Goal: Task Accomplishment & Management: Manage account settings

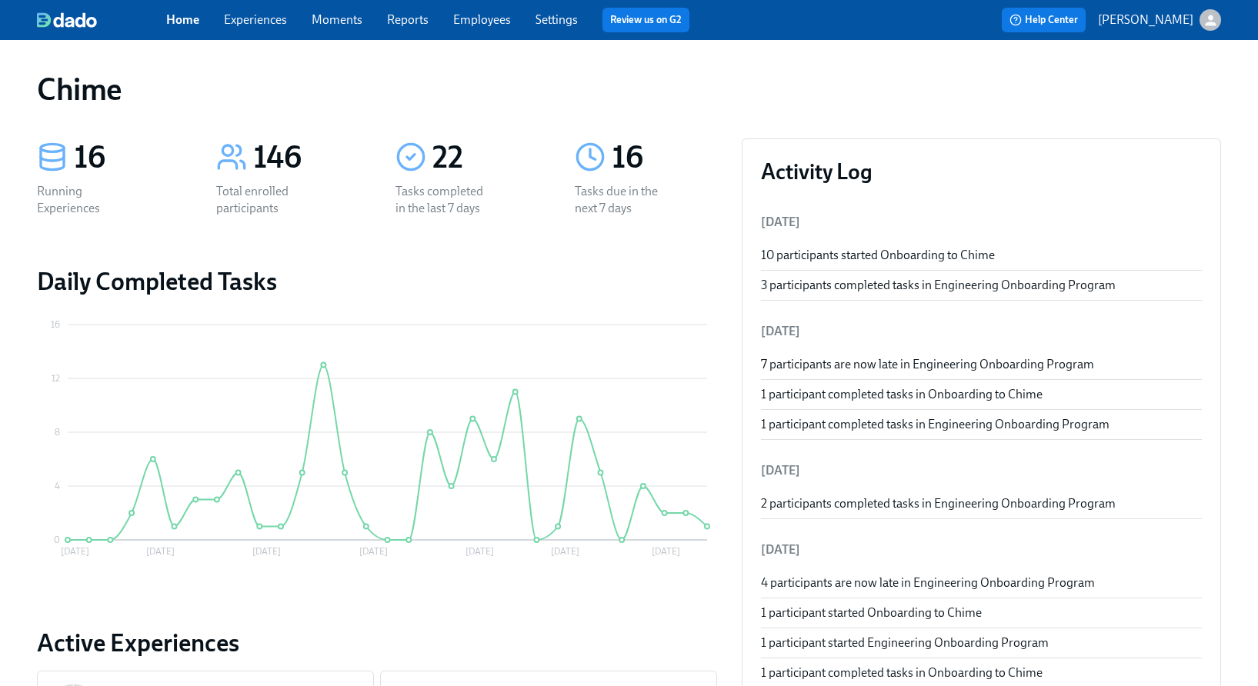
click at [273, 21] on link "Experiences" at bounding box center [255, 19] width 63 height 15
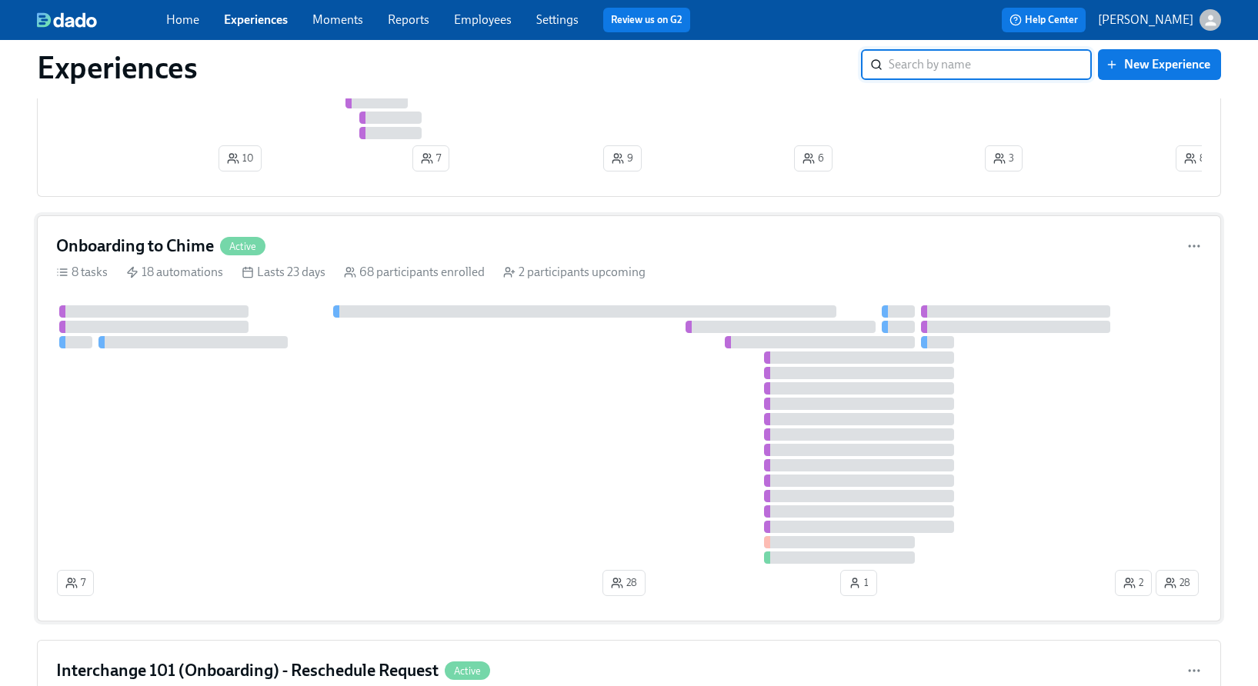
scroll to position [335, 0]
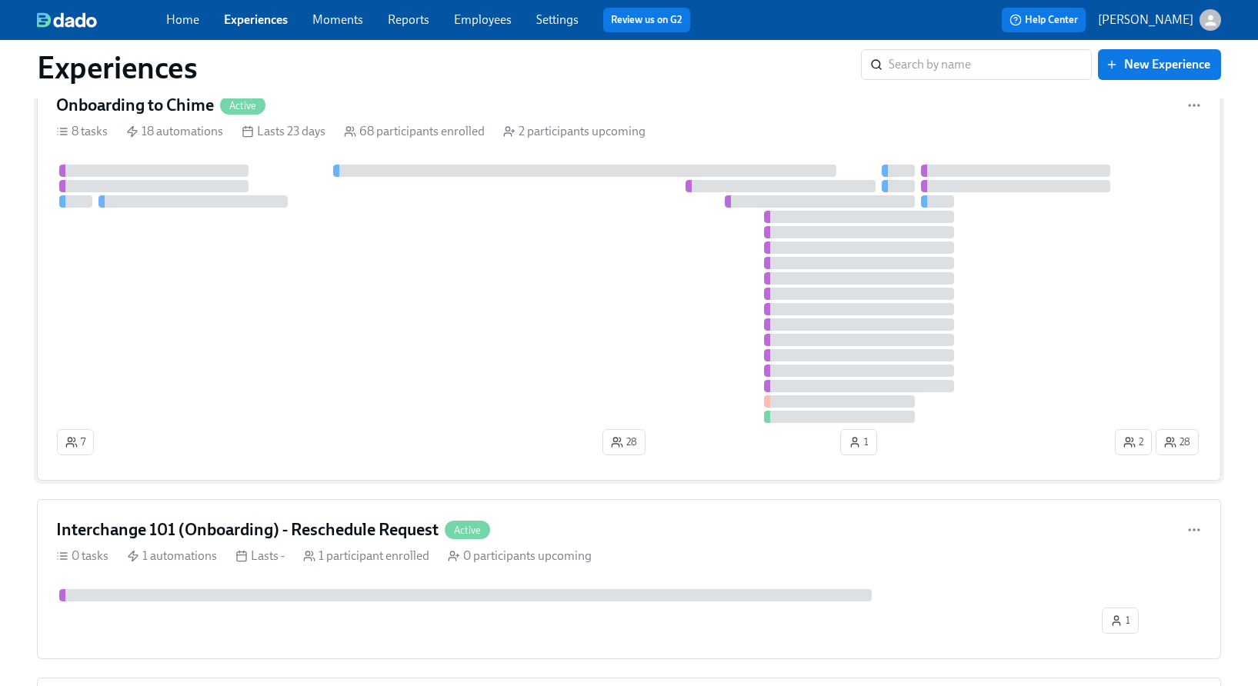
click at [488, 327] on div at bounding box center [604, 294] width 1096 height 258
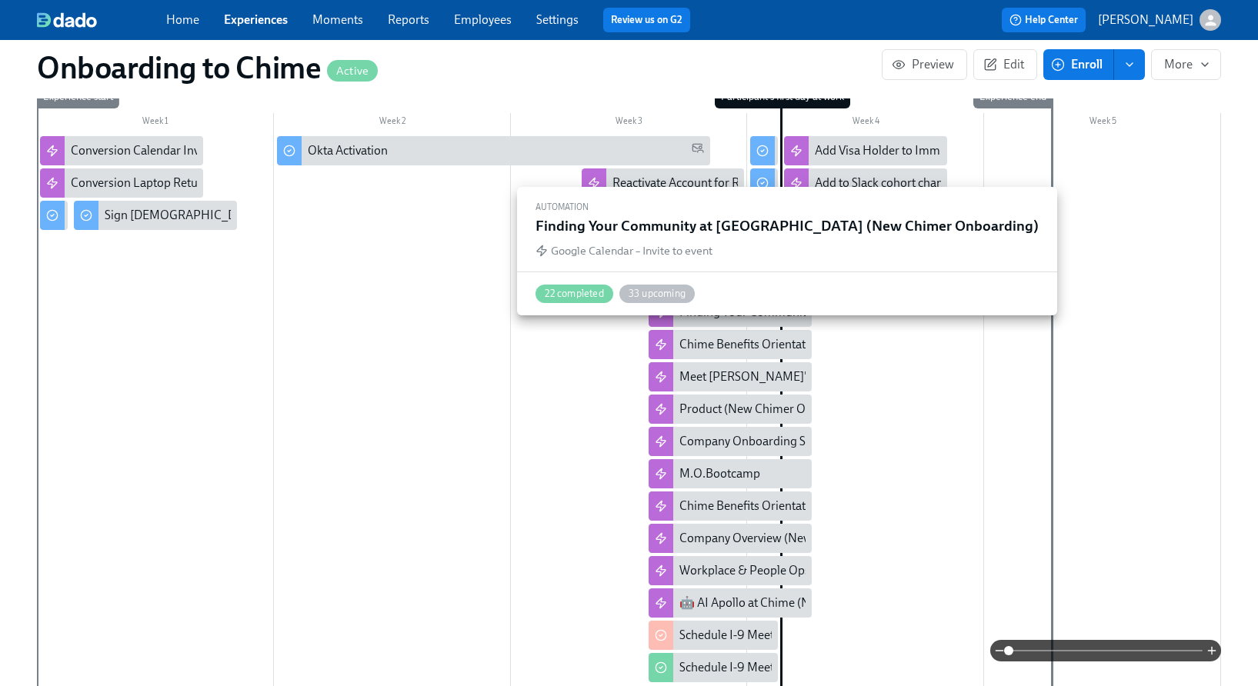
scroll to position [557, 0]
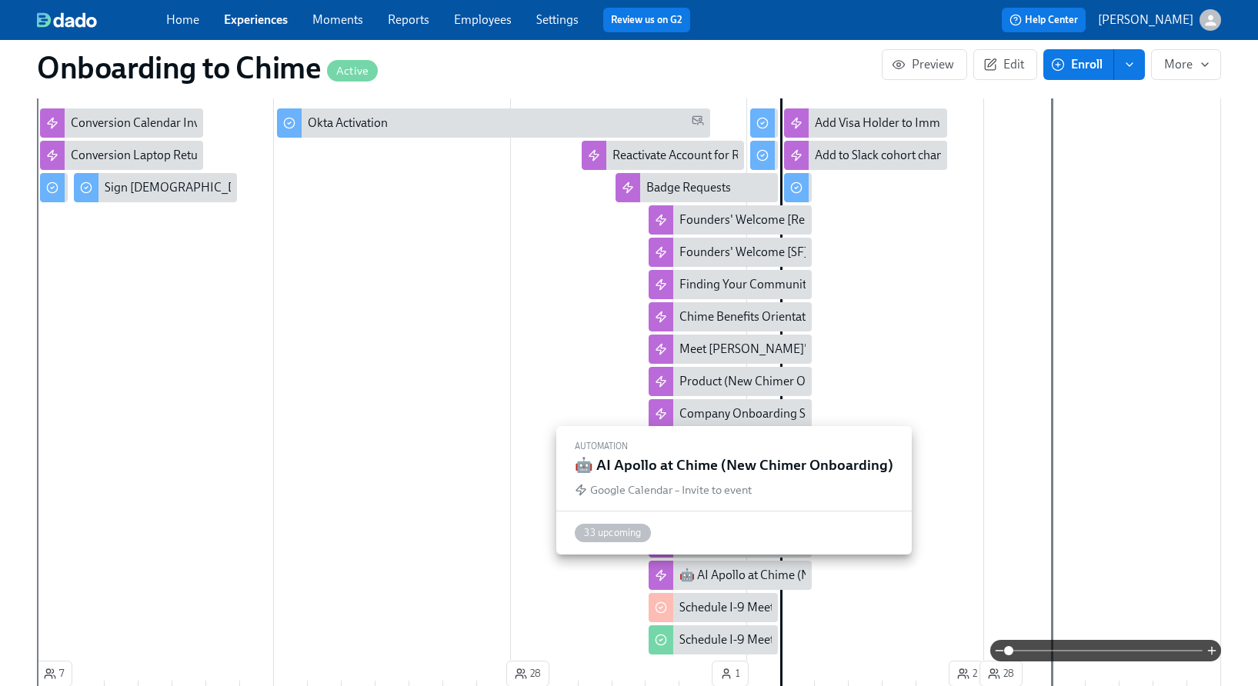
click at [732, 574] on div "🤖 AI Apollo at Chime (New Chimer Onboarding)" at bounding box center [808, 575] width 258 height 17
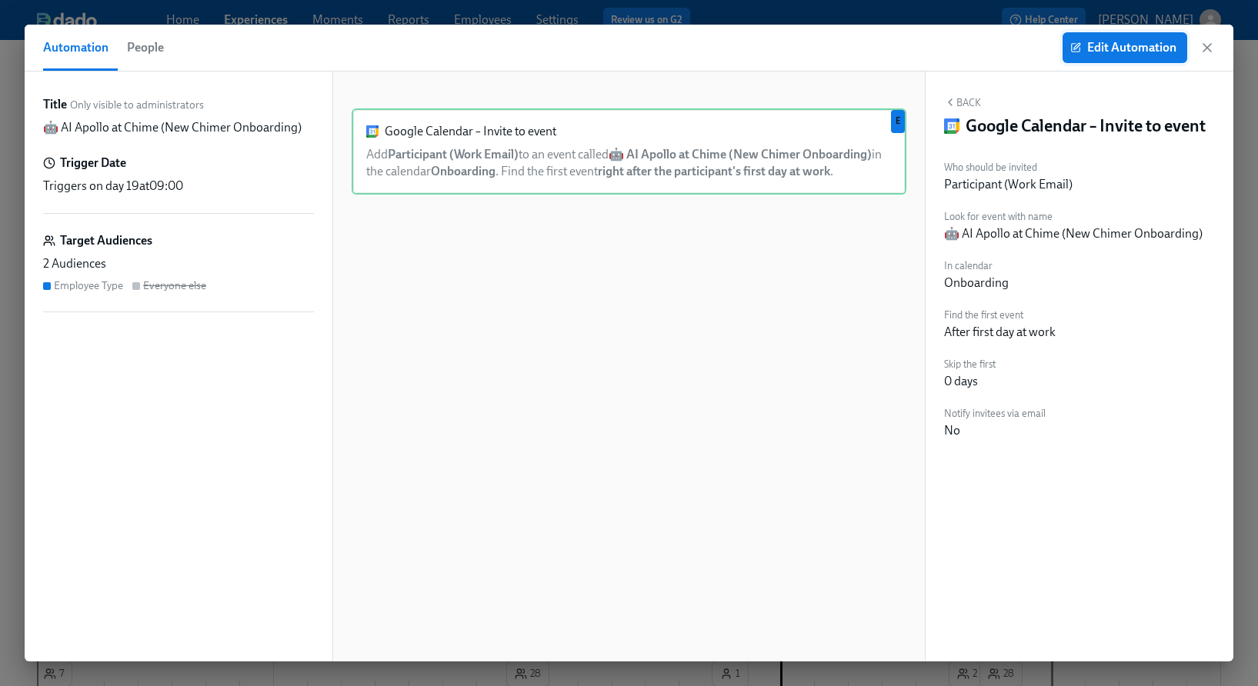
click at [1096, 53] on span "Edit Automation" at bounding box center [1124, 47] width 103 height 15
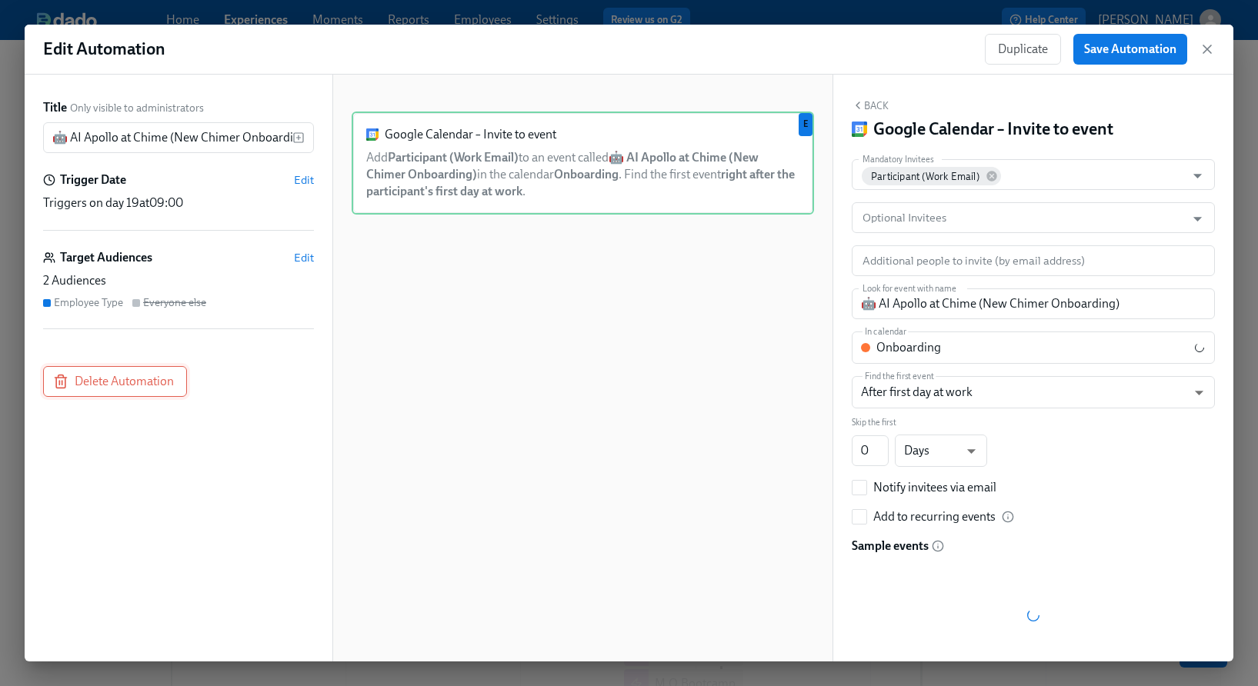
click at [168, 385] on span "Delete Automation" at bounding box center [115, 381] width 118 height 15
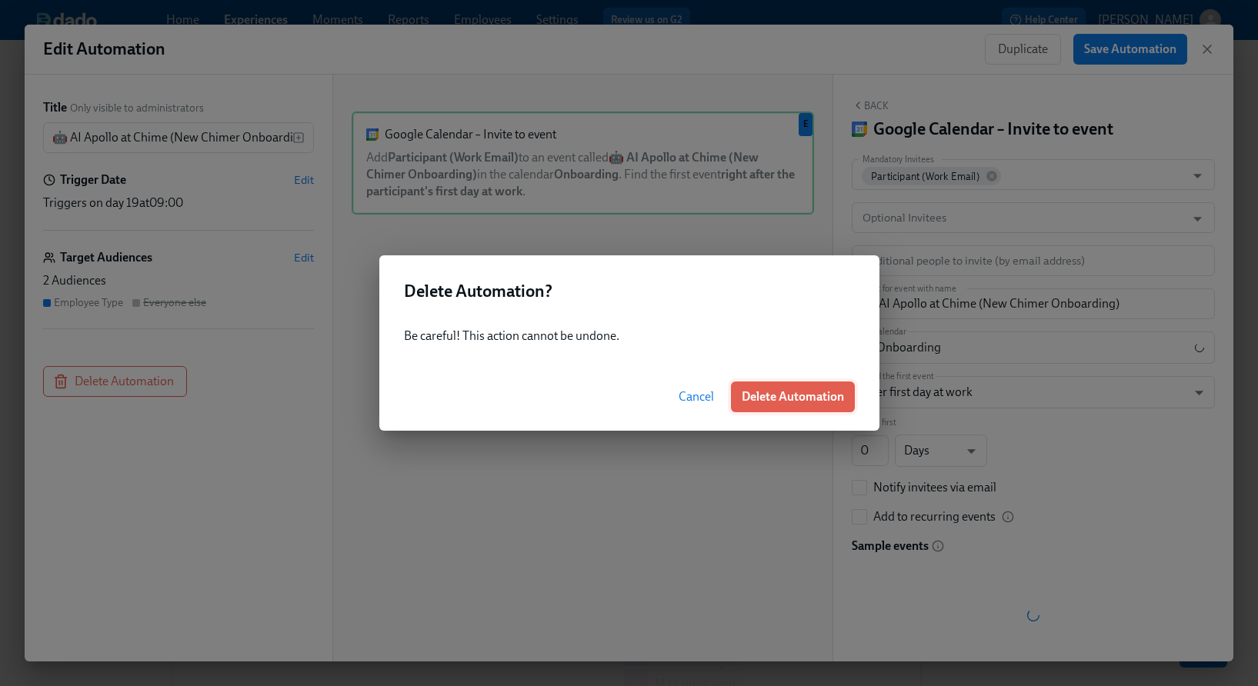
click at [776, 396] on span "Delete Automation" at bounding box center [793, 396] width 102 height 15
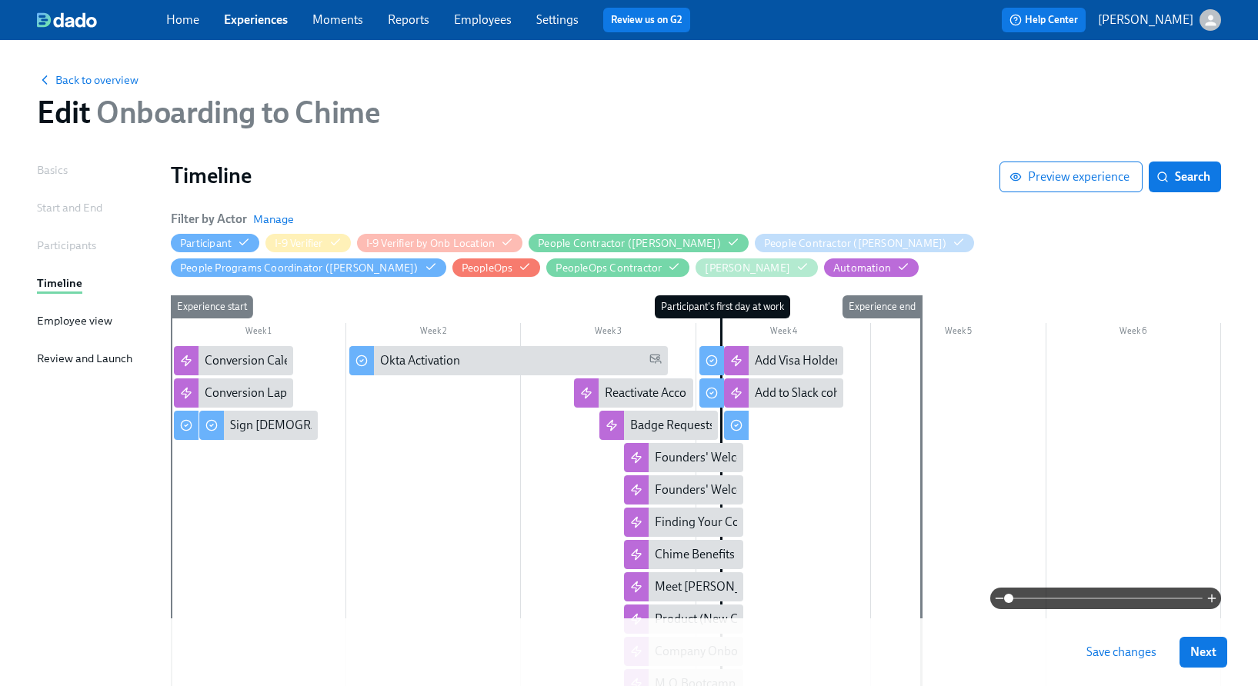
click at [1119, 659] on button "Save changes" at bounding box center [1122, 652] width 92 height 31
